Goal: Transaction & Acquisition: Obtain resource

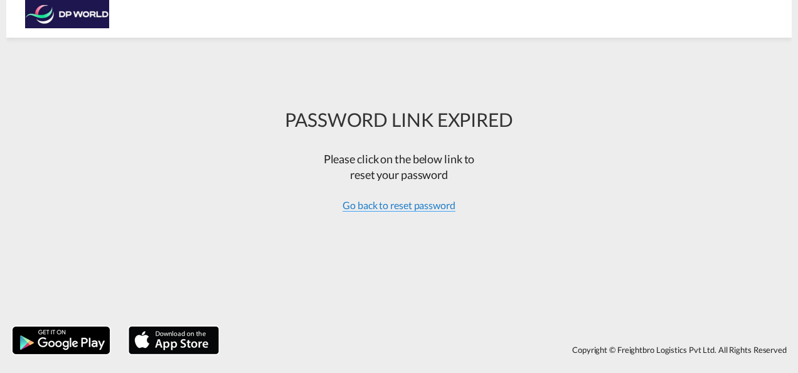
click at [392, 206] on span "Go back to reset password" at bounding box center [399, 205] width 113 height 13
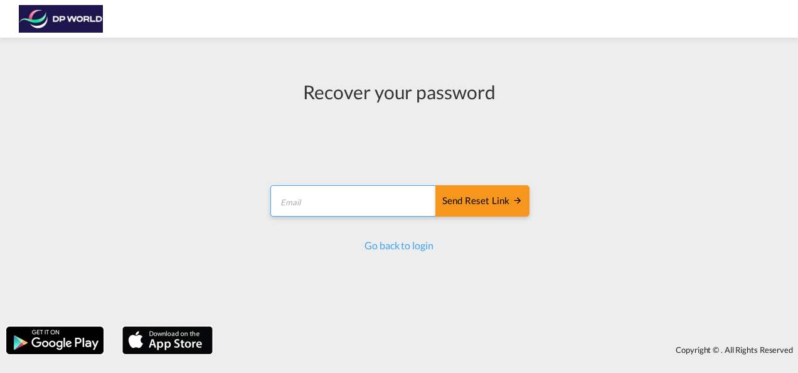
click at [322, 203] on input "email" at bounding box center [353, 200] width 166 height 31
type input "pete.pyle@dpworld.com"
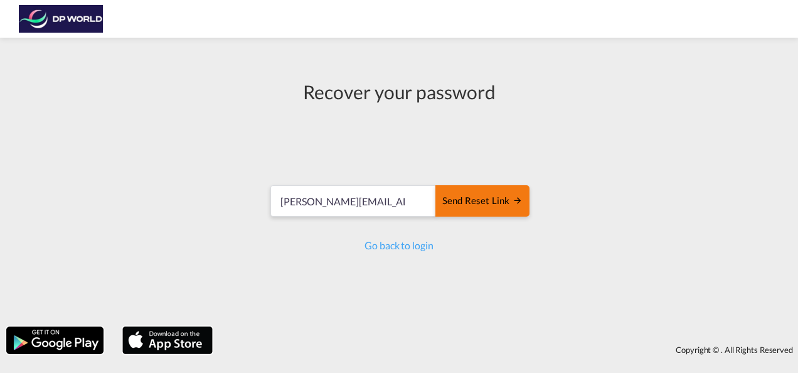
click at [479, 203] on div "Send reset link" at bounding box center [482, 201] width 80 height 14
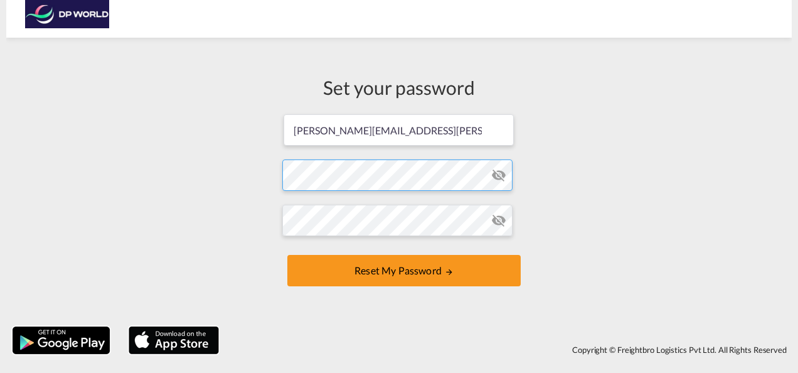
click at [432, 176] on form "[PERSON_NAME][EMAIL_ADDRESS][PERSON_NAME][DOMAIN_NAME] Password must contain th…" at bounding box center [398, 201] width 233 height 177
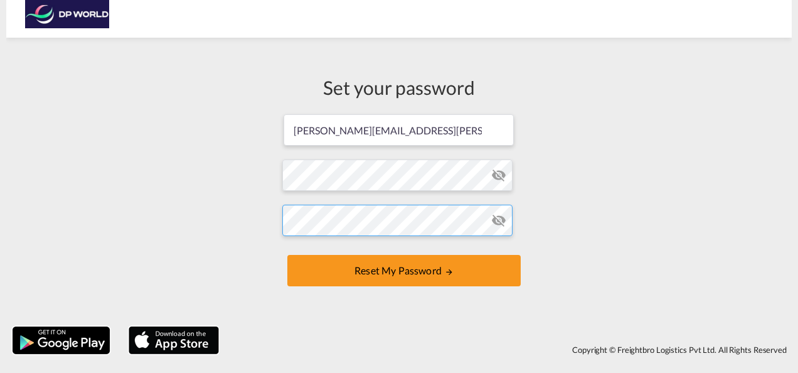
click at [408, 251] on form "[PERSON_NAME][EMAIL_ADDRESS][PERSON_NAME][DOMAIN_NAME] Password must contain th…" at bounding box center [398, 201] width 233 height 177
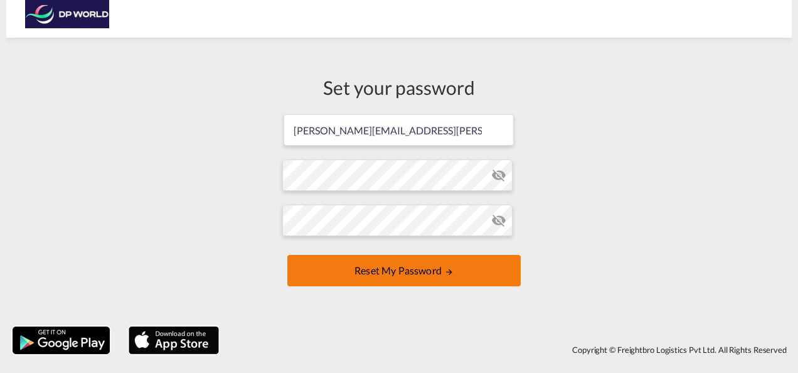
click at [412, 271] on button "Reset my password" at bounding box center [403, 270] width 233 height 31
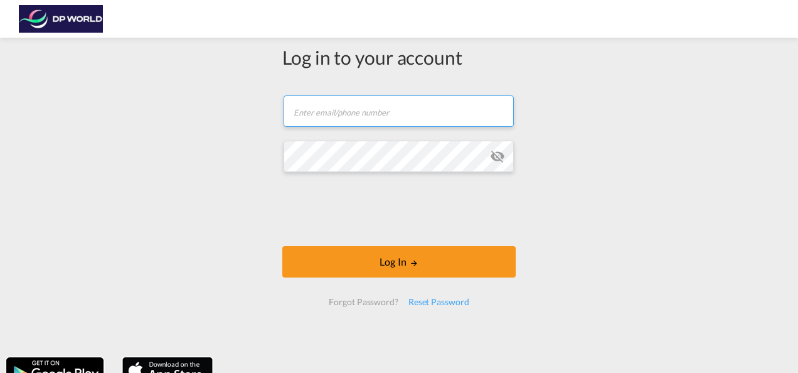
type input "[PERSON_NAME][EMAIL_ADDRESS][PERSON_NAME][DOMAIN_NAME]"
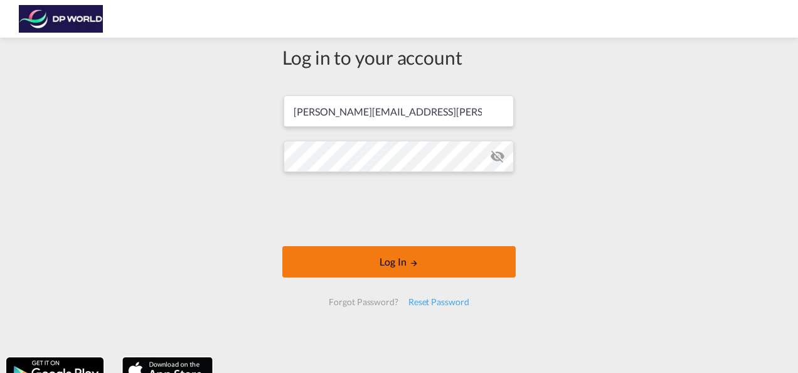
click at [375, 256] on button "Log In" at bounding box center [398, 261] width 233 height 31
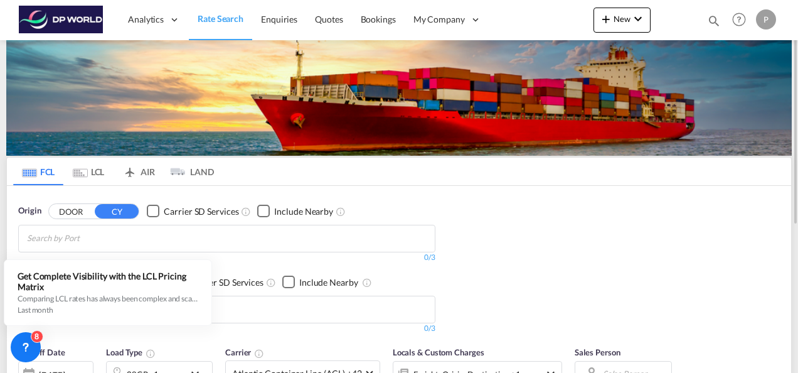
click at [149, 240] on md-chips-wrap "Chips container with autocompletion. Enter the text area, type text to search, …" at bounding box center [88, 236] width 126 height 23
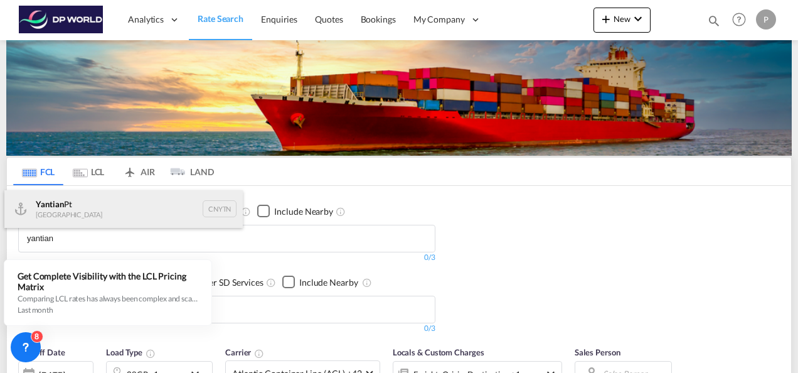
type input "yantian"
click at [74, 206] on div "Yantian Pt China CNYTN" at bounding box center [123, 209] width 238 height 38
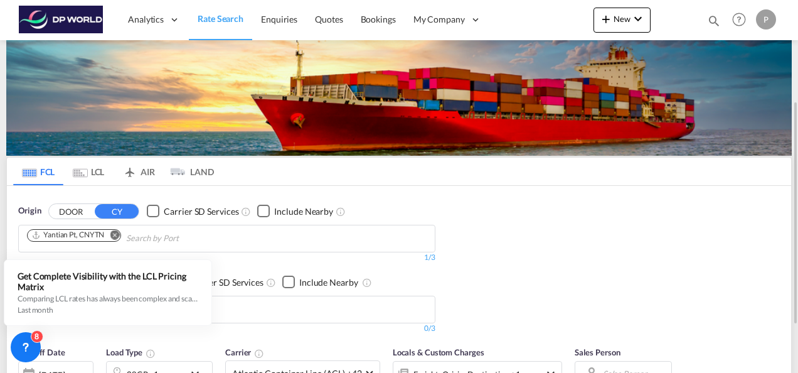
scroll to position [126, 0]
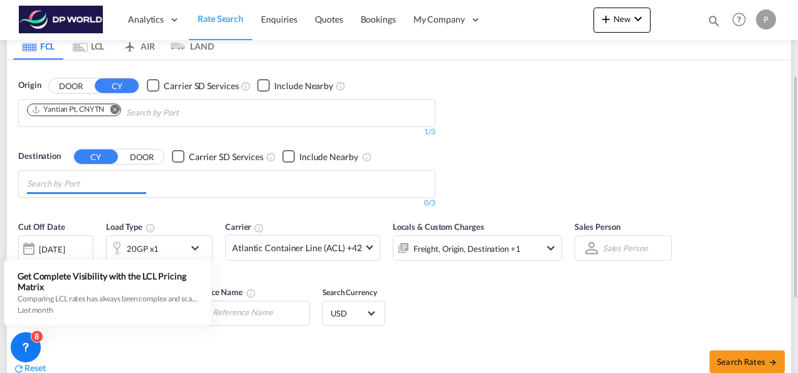
click at [188, 185] on md-chips at bounding box center [227, 184] width 416 height 26
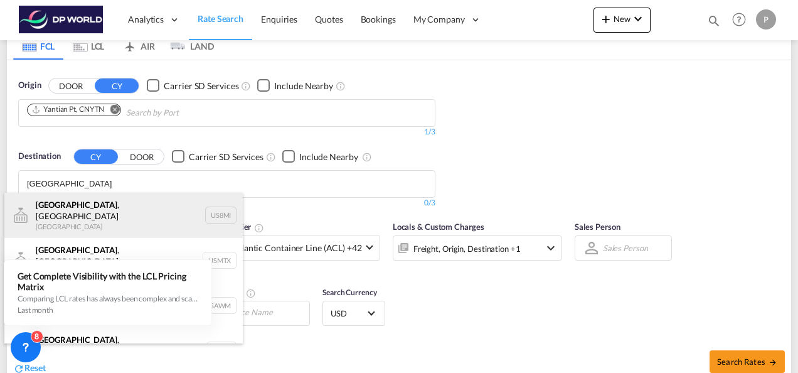
type input "[GEOGRAPHIC_DATA]"
click at [64, 213] on div "[GEOGRAPHIC_DATA] , IN [GEOGRAPHIC_DATA] US8MI" at bounding box center [123, 215] width 238 height 45
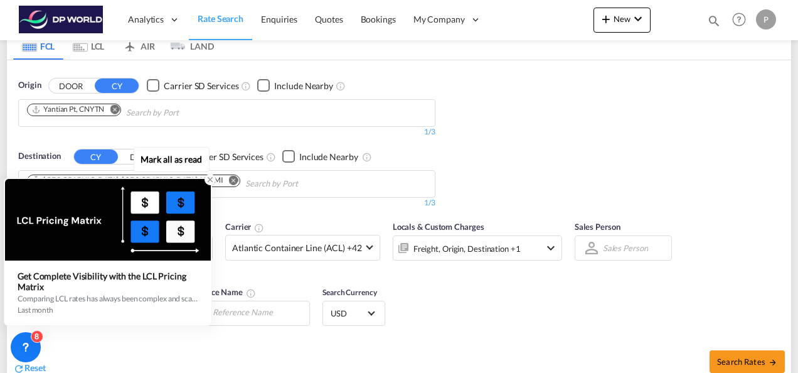
click at [210, 180] on icon at bounding box center [210, 180] width 4 height 4
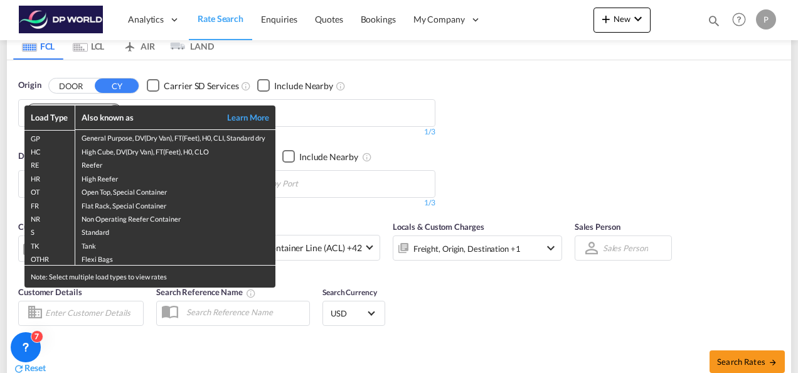
click at [574, 133] on div "Load Type Also known as Learn More GP General Purpose, DV(Dry Van), FT(Feet), H…" at bounding box center [399, 186] width 798 height 373
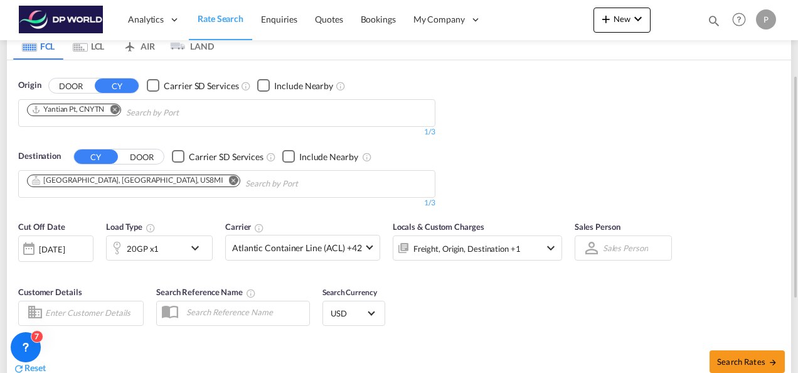
click at [65, 247] on div "[DATE]" at bounding box center [52, 248] width 26 height 11
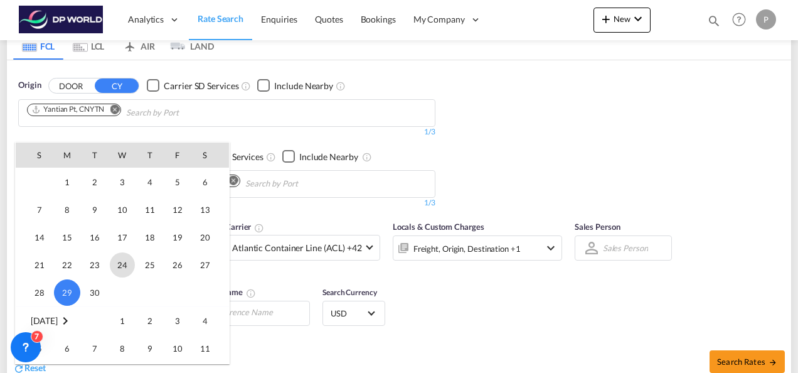
scroll to position [395, 0]
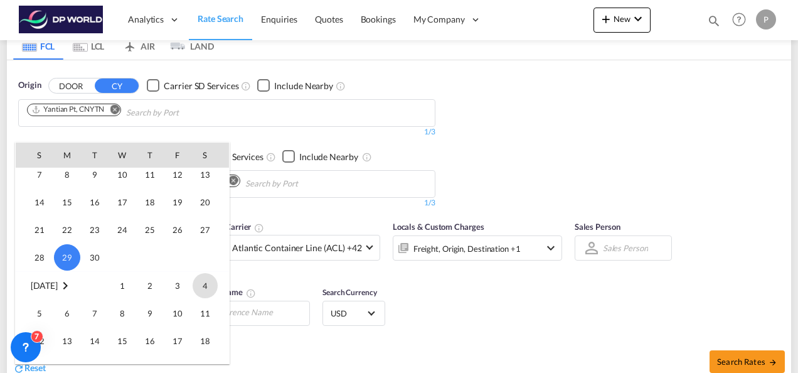
click at [201, 284] on span "4" at bounding box center [205, 285] width 25 height 25
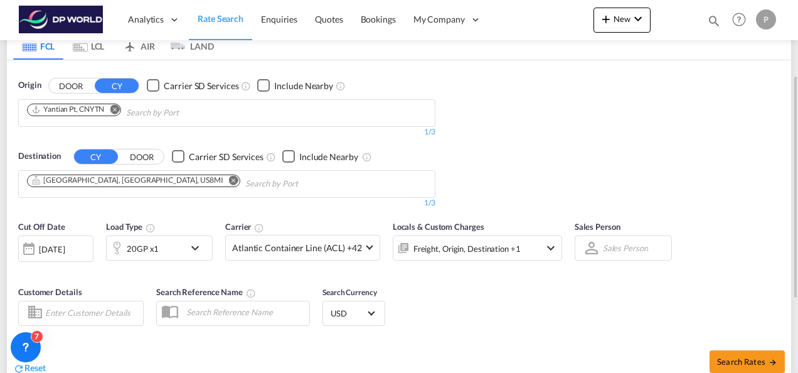
click at [197, 246] on md-icon "icon-chevron-down" at bounding box center [198, 247] width 21 height 15
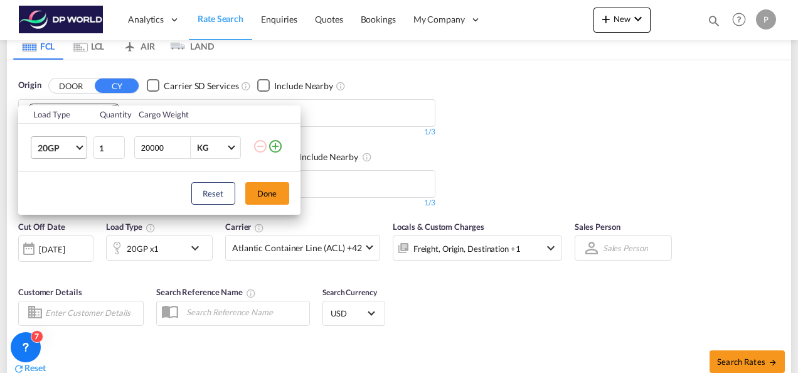
click at [83, 142] on md-select-value "20GP" at bounding box center [61, 147] width 50 height 21
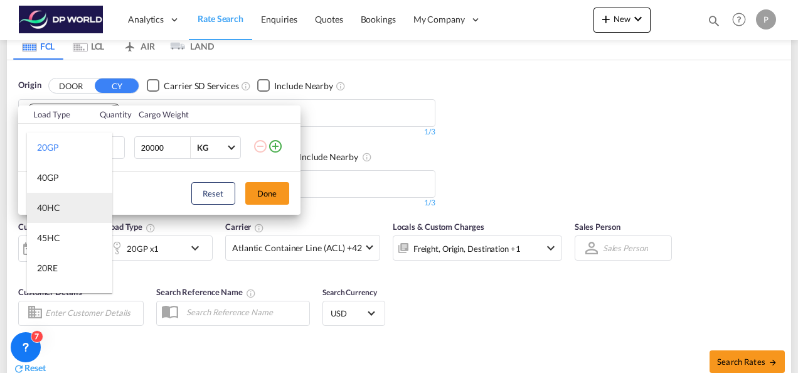
click at [45, 209] on div "40HC" at bounding box center [48, 207] width 23 height 13
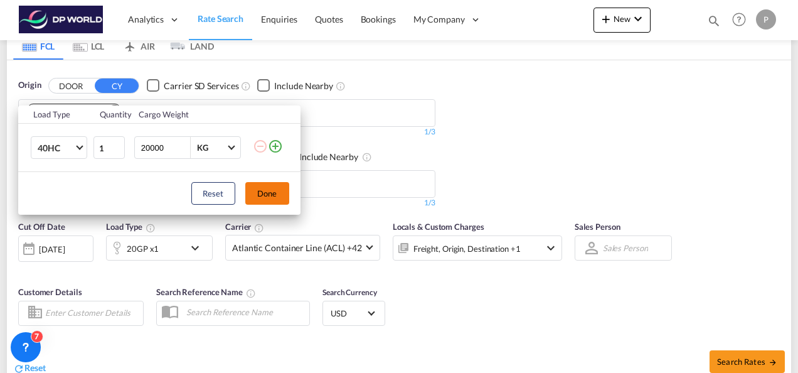
click at [259, 193] on button "Done" at bounding box center [267, 193] width 44 height 23
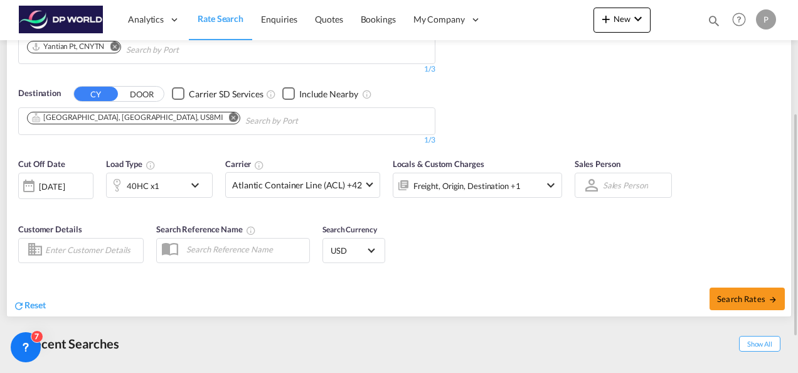
scroll to position [247, 0]
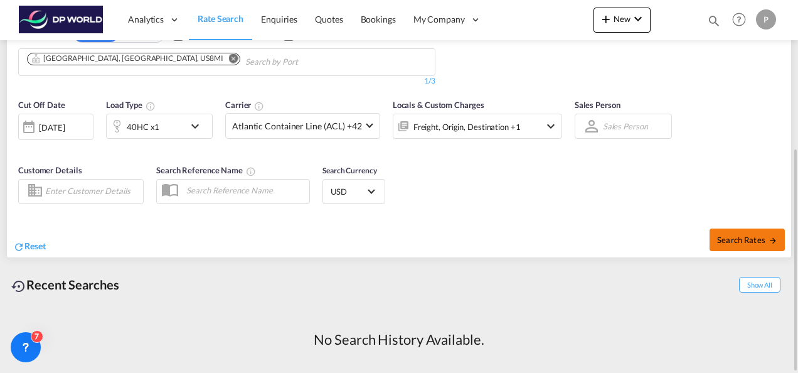
click at [742, 237] on span "Search Rates" at bounding box center [747, 240] width 60 height 10
type input "CNYTN to US8MI / [DATE]"
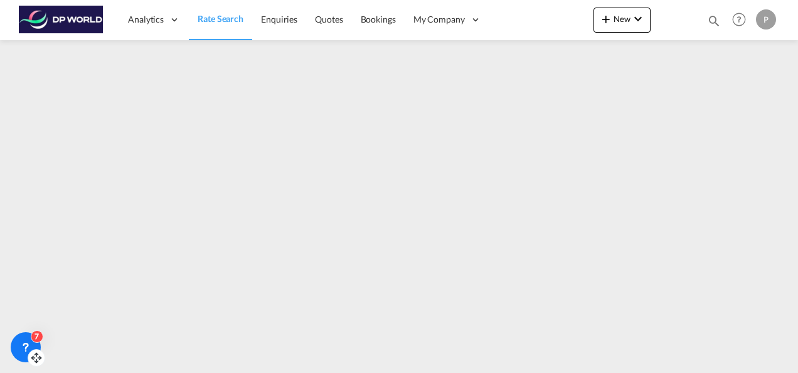
click at [24, 343] on icon at bounding box center [25, 347] width 13 height 13
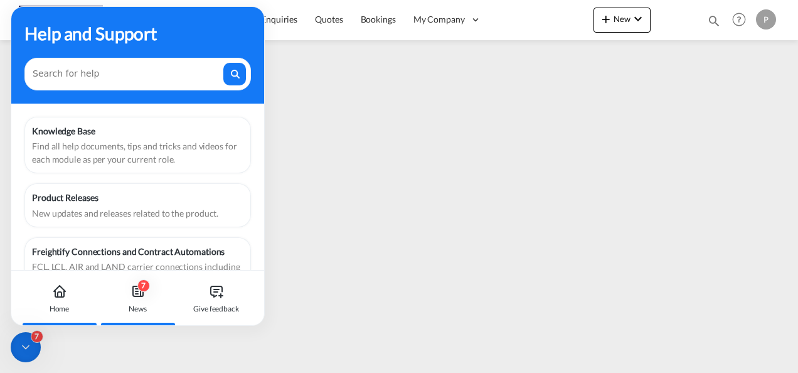
click at [136, 301] on div "7 News" at bounding box center [138, 297] width 70 height 55
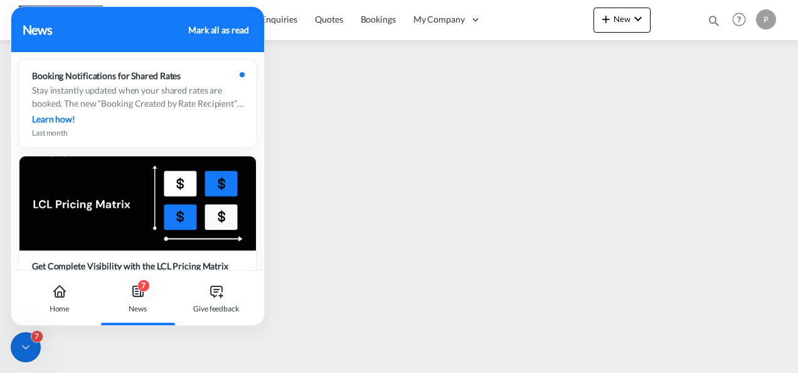
click at [142, 289] on div "7" at bounding box center [143, 285] width 13 height 13
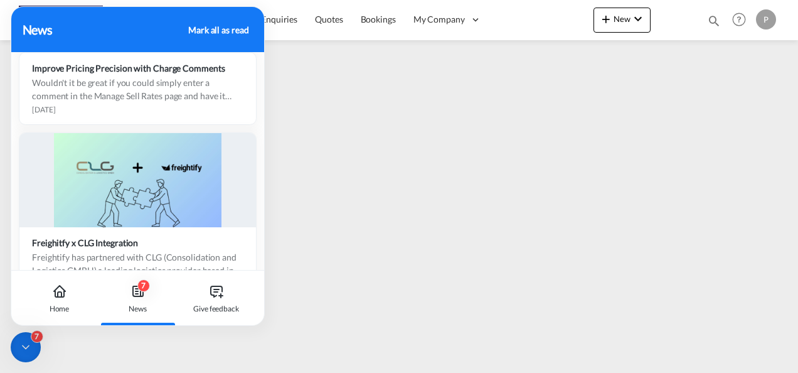
scroll to position [1320, 0]
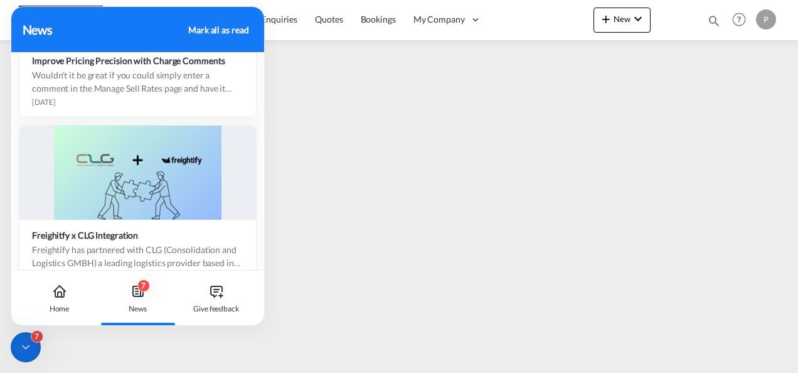
click at [205, 28] on div "Mark all as read" at bounding box center [218, 29] width 60 height 13
click at [220, 31] on div "Mark all as read" at bounding box center [218, 29] width 60 height 13
click at [24, 348] on icon at bounding box center [25, 347] width 13 height 13
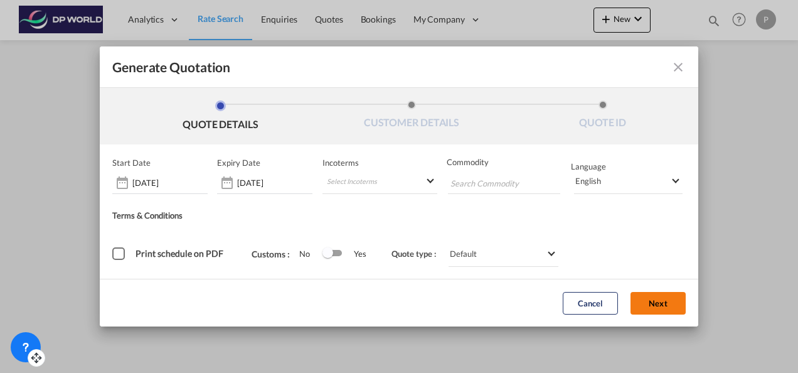
click at [655, 306] on button "Next" at bounding box center [658, 303] width 55 height 23
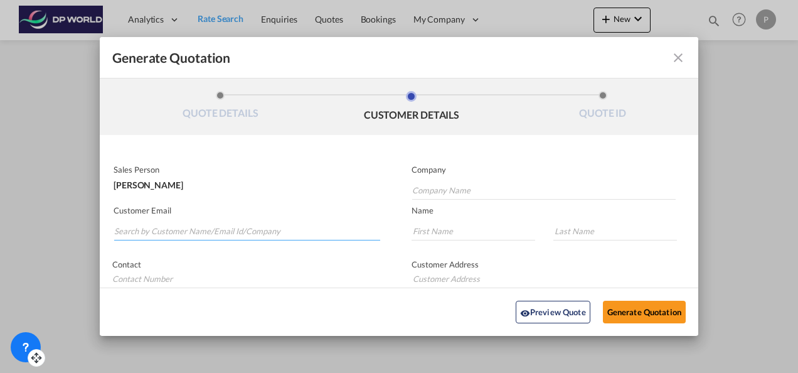
click at [237, 228] on input "Search by Customer Name/Email Id/Company" at bounding box center [247, 231] width 266 height 19
